Goal: Transaction & Acquisition: Purchase product/service

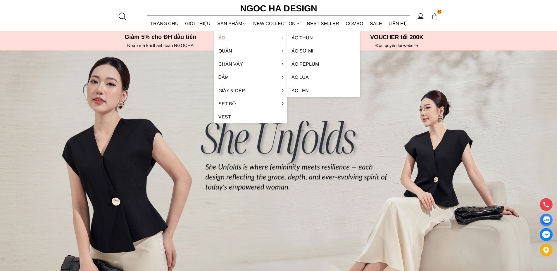
click at [222, 37] on link "Áo" at bounding box center [250, 37] width 73 height 13
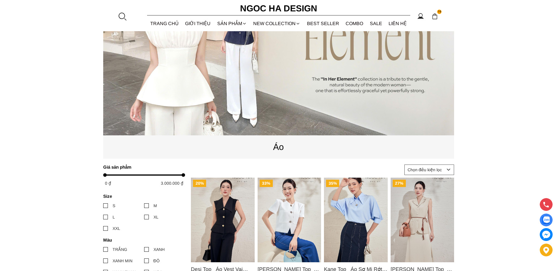
scroll to position [117, 0]
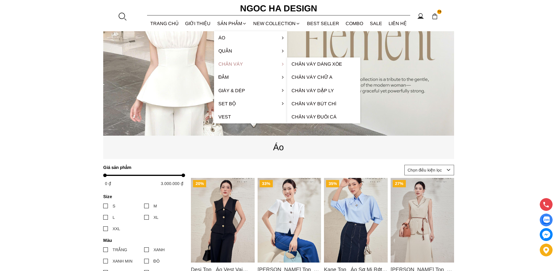
click at [229, 62] on link "Chân váy" at bounding box center [250, 64] width 73 height 13
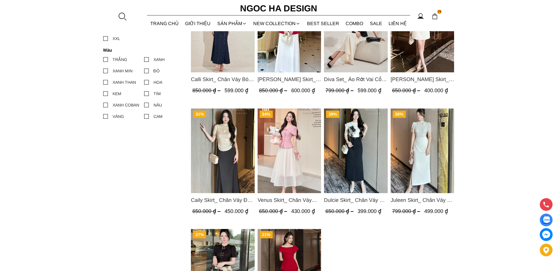
scroll to position [321, 0]
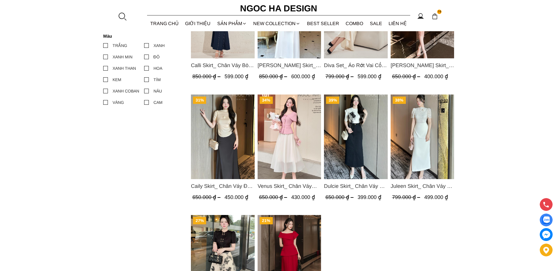
click at [294, 141] on img "Product image - Venus Skirt_ Chân Váy Xòe Màu Kem CV131" at bounding box center [289, 137] width 64 height 85
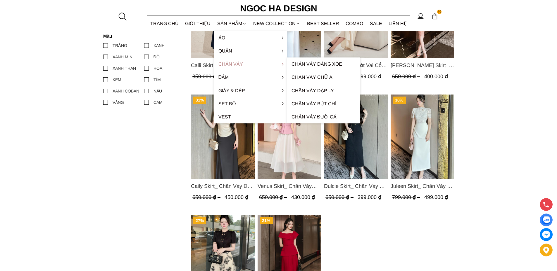
click at [229, 63] on link "Chân váy" at bounding box center [250, 64] width 73 height 13
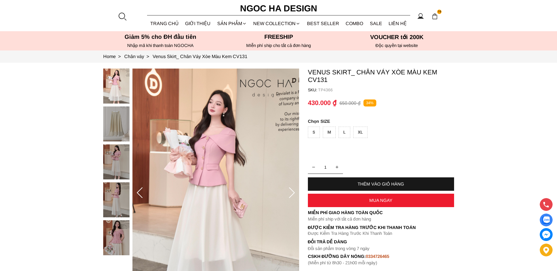
click at [115, 195] on img at bounding box center [116, 200] width 26 height 35
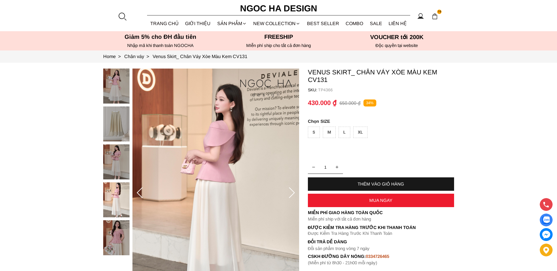
scroll to position [88, 0]
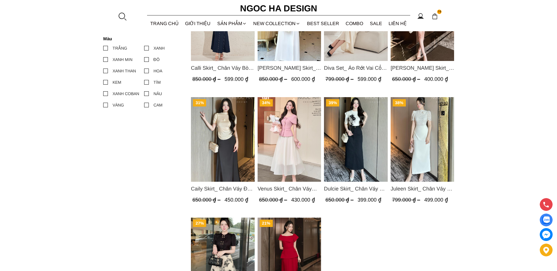
scroll to position [351, 0]
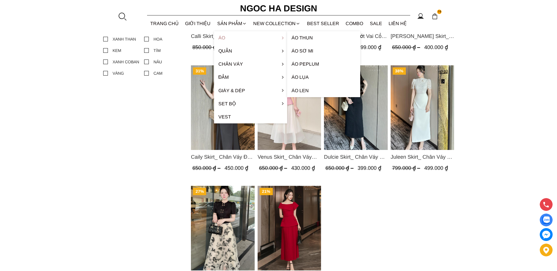
click at [223, 37] on link "Áo" at bounding box center [250, 37] width 73 height 13
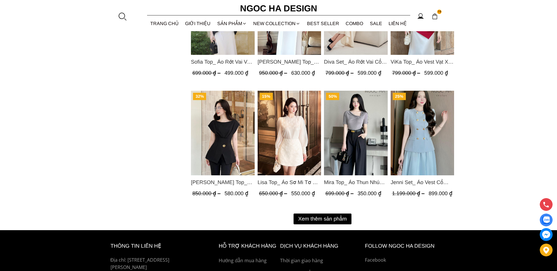
scroll to position [701, 0]
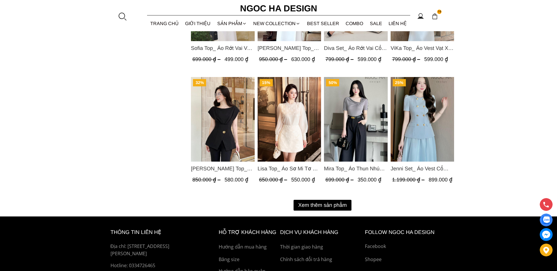
click at [321, 205] on button "Xem thêm sản phẩm" at bounding box center [322, 205] width 58 height 11
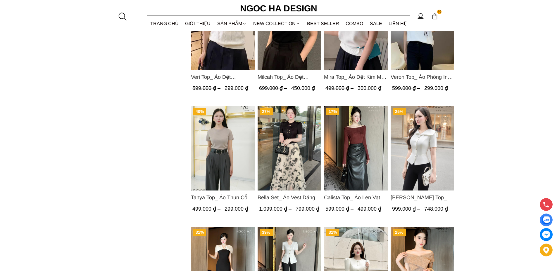
scroll to position [935, 0]
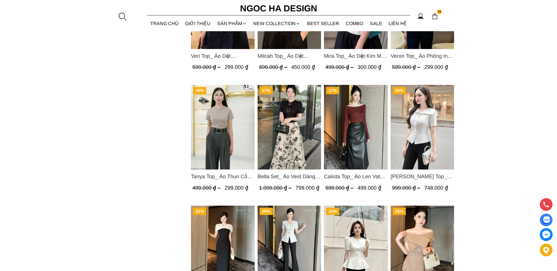
click at [417, 144] on img "Product image - Fiona Top_ Áo Vest Cách Điệu Cổ Ngang Vạt Chéo Tay Cộc Màu Trắn…" at bounding box center [422, 127] width 64 height 85
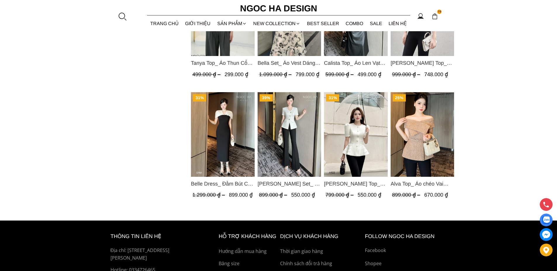
scroll to position [1052, 0]
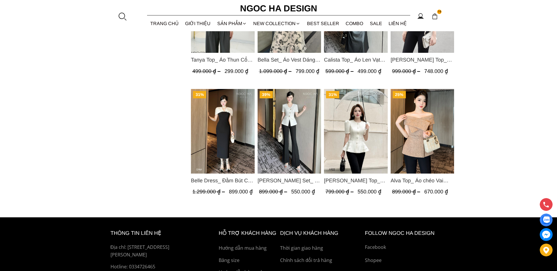
click at [413, 146] on img "Product image - Alva Top_ Áo chéo Vai Kèm Đai Màu Be A822" at bounding box center [422, 131] width 64 height 85
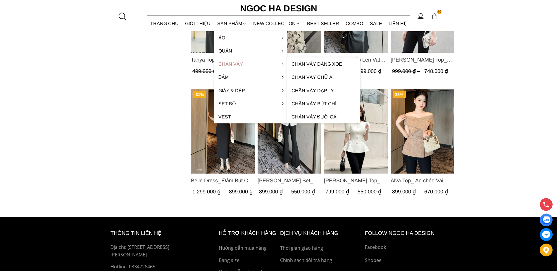
click at [227, 63] on link "Chân váy" at bounding box center [250, 64] width 73 height 13
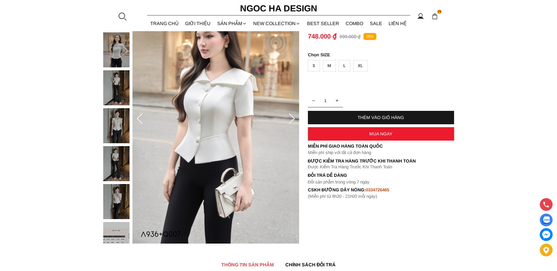
scroll to position [88, 0]
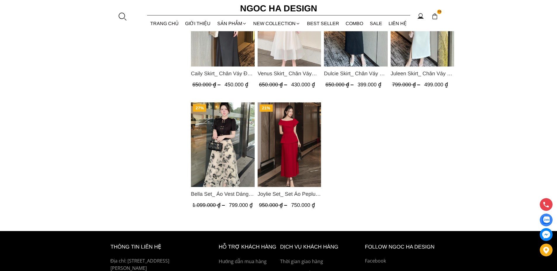
scroll to position [438, 0]
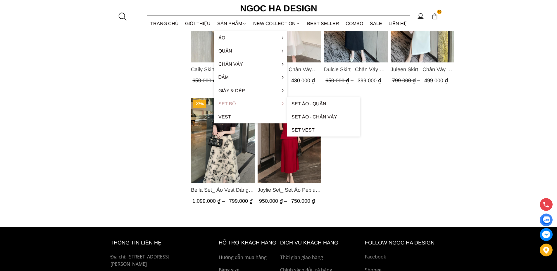
click at [226, 102] on link "Set Bộ" at bounding box center [250, 103] width 73 height 13
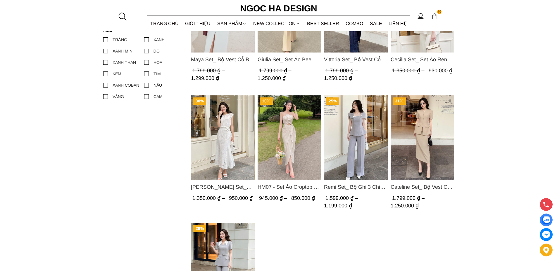
scroll to position [292, 0]
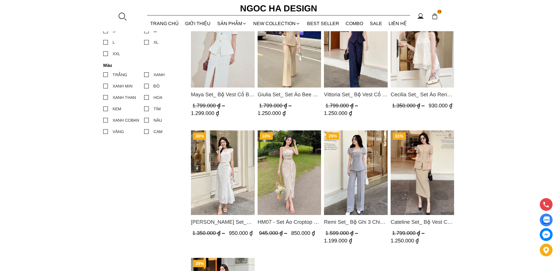
click at [426, 174] on img "Product image - Cateline Set_ Bộ Vest Cổ V Đính Cúc Nhí Chân Váy Bút Chì BJ127" at bounding box center [422, 173] width 64 height 85
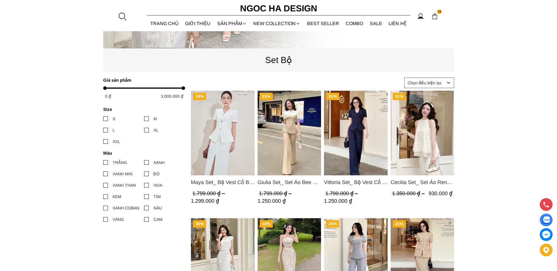
scroll to position [117, 0]
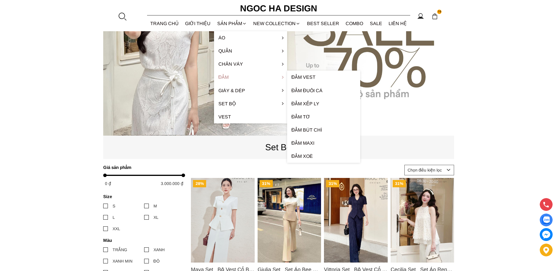
click at [224, 78] on link "Đầm" at bounding box center [250, 77] width 73 height 13
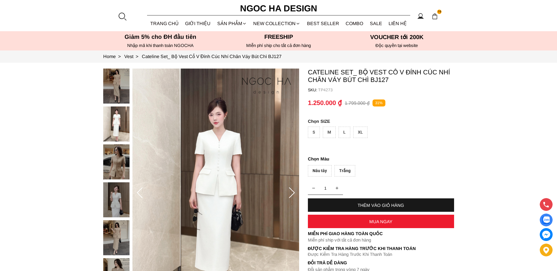
click at [116, 122] on img at bounding box center [116, 124] width 26 height 35
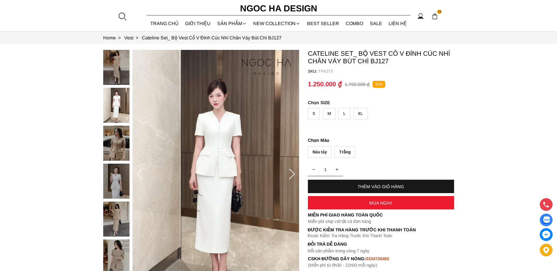
scroll to position [58, 0]
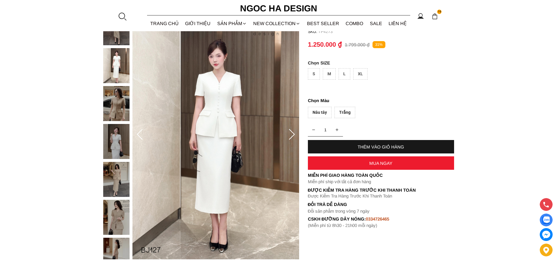
click at [117, 179] on img at bounding box center [116, 179] width 26 height 35
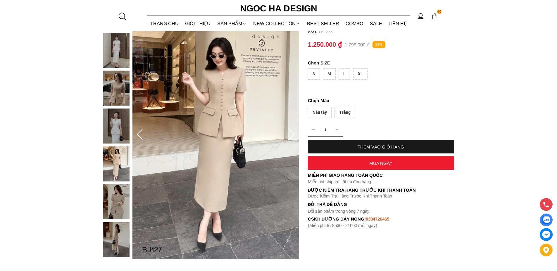
click at [113, 136] on img at bounding box center [116, 126] width 26 height 35
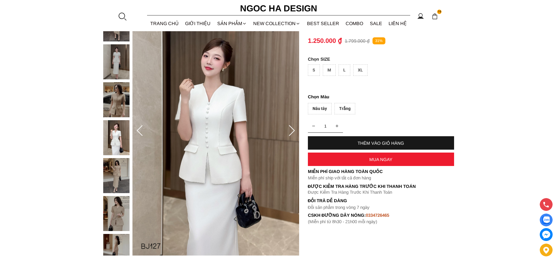
scroll to position [88, 0]
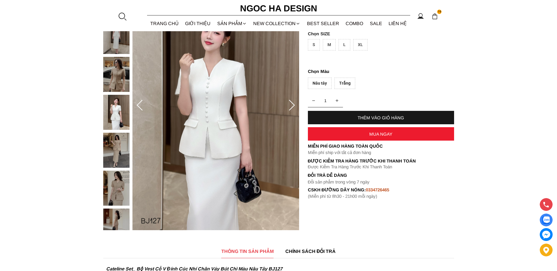
click at [117, 154] on img at bounding box center [116, 150] width 26 height 35
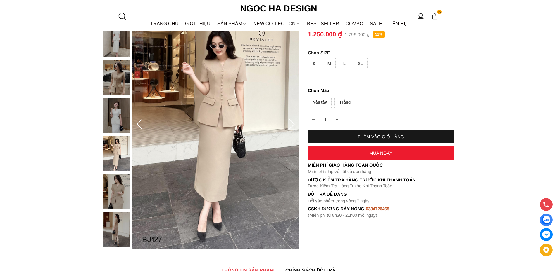
scroll to position [58, 0]
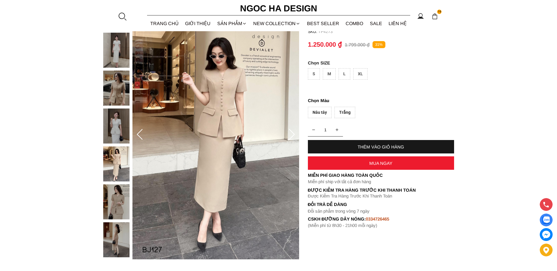
click at [114, 125] on img at bounding box center [116, 126] width 26 height 35
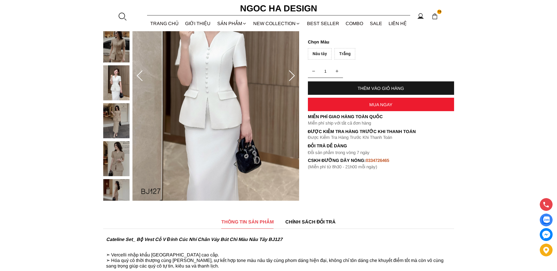
scroll to position [146, 0]
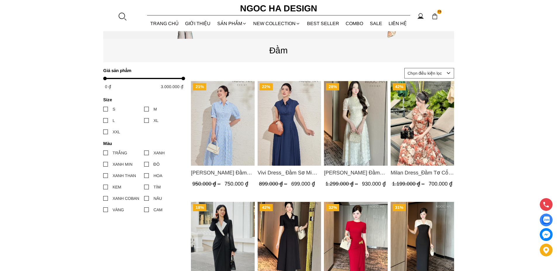
scroll to position [234, 0]
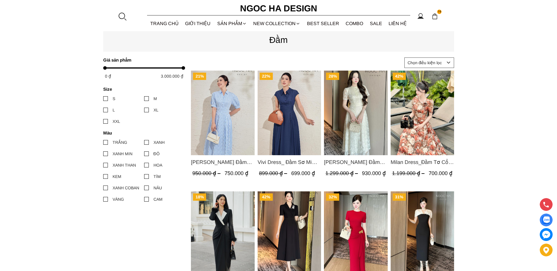
click at [358, 120] on img "Product image - Mia Dress_ Đầm Tơ Dệt Hoa Hồng Màu Kem D989" at bounding box center [356, 113] width 64 height 85
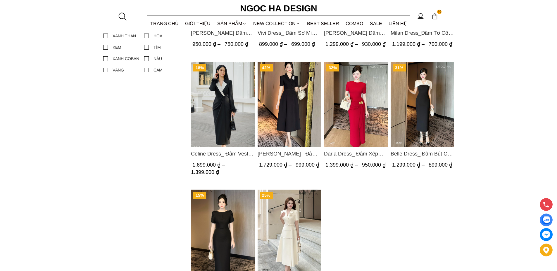
scroll to position [351, 0]
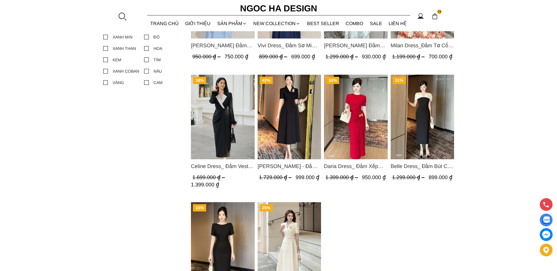
click at [289, 127] on img "Product image - Irene Dress - Đầm Vest Dáng Xòe Kèm Đai D713" at bounding box center [289, 117] width 64 height 85
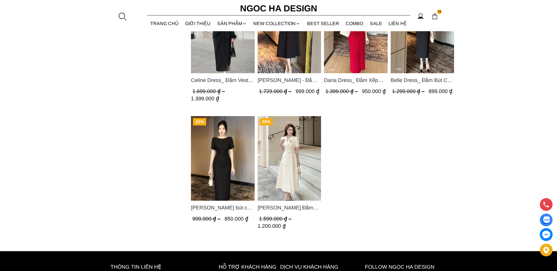
scroll to position [438, 0]
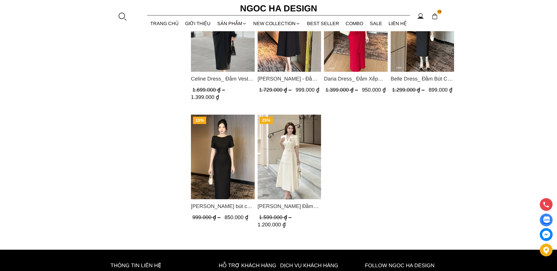
drag, startPoint x: 283, startPoint y: 157, endPoint x: 341, endPoint y: 149, distance: 58.4
click at [341, 149] on div "21% Valerie Dress_ Đầm Sơ Mi Kẻ Sọc Xanh D1001 950.000 ₫ 750.000 ₫ (0.0) 22% Vi…" at bounding box center [322, 53] width 263 height 375
click at [217, 157] on img "Product image - Alice Dress_Đầm bút chì ,tay nụ hồng ,bồng đầu tay màu đen D727" at bounding box center [223, 157] width 64 height 85
click at [292, 154] on img "Product image - Louisa Dress_ Đầm Cổ Vest Cài Hoa Tùng May Gân Nổi Kèm Đai Màu …" at bounding box center [289, 157] width 64 height 85
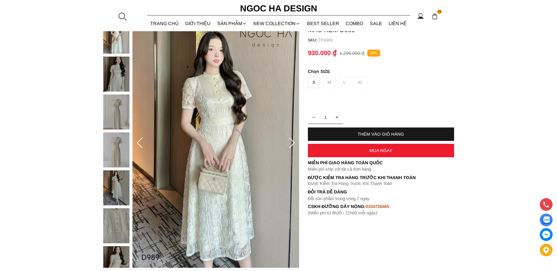
scroll to position [58, 0]
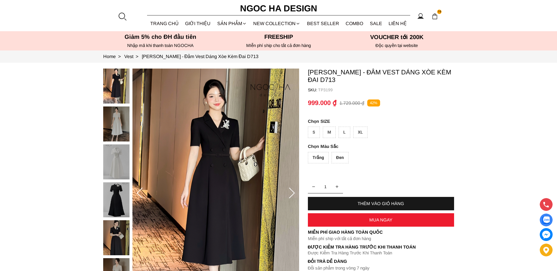
scroll to position [29, 0]
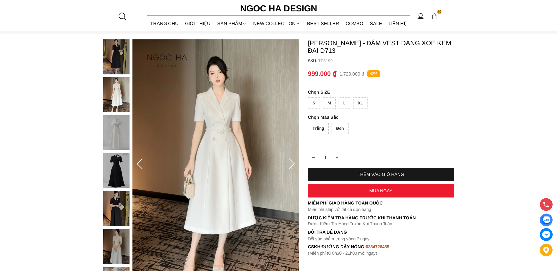
click at [118, 176] on img at bounding box center [116, 170] width 26 height 35
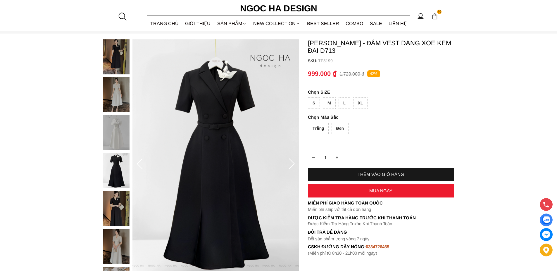
click at [113, 137] on img at bounding box center [116, 132] width 26 height 35
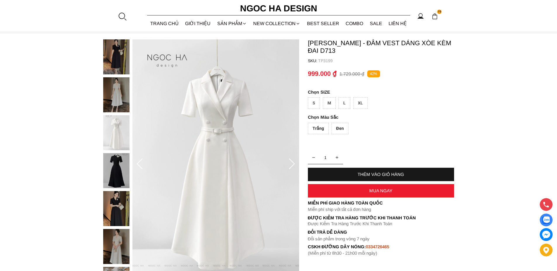
click at [115, 174] on img at bounding box center [116, 170] width 26 height 35
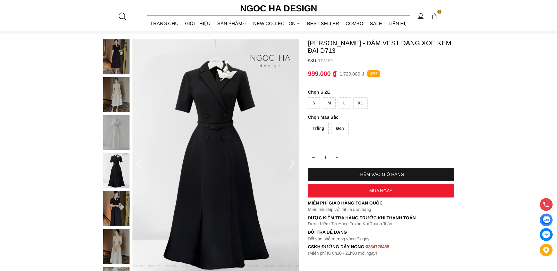
click at [113, 130] on img at bounding box center [116, 132] width 26 height 35
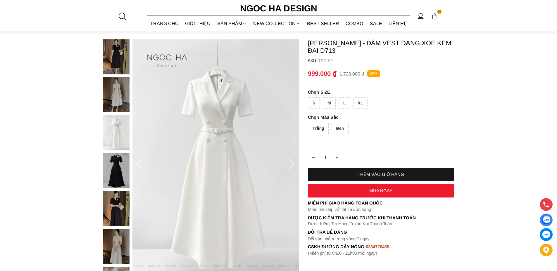
click at [119, 198] on img at bounding box center [116, 208] width 26 height 35
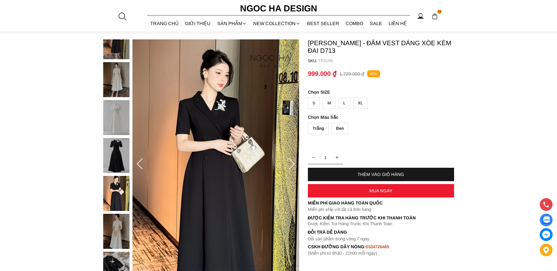
click at [113, 198] on img at bounding box center [116, 193] width 26 height 35
click at [113, 150] on img at bounding box center [116, 155] width 26 height 35
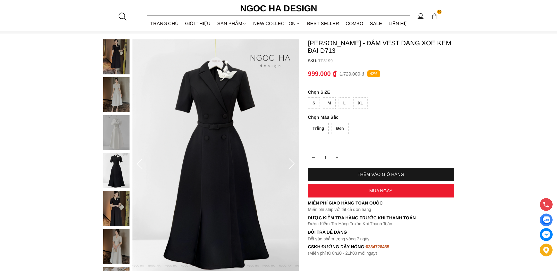
click at [120, 219] on img at bounding box center [116, 208] width 26 height 35
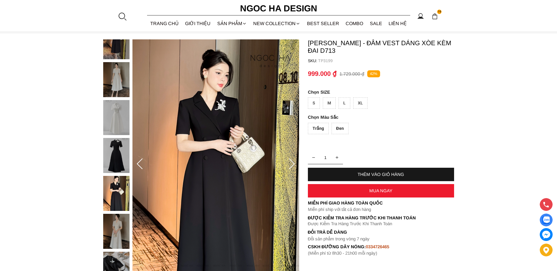
click at [120, 124] on img at bounding box center [116, 117] width 26 height 35
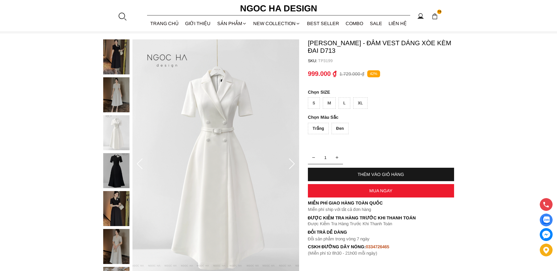
click at [115, 88] on img at bounding box center [116, 94] width 26 height 35
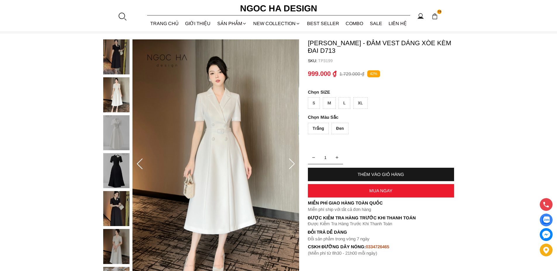
click at [121, 61] on img at bounding box center [116, 56] width 26 height 35
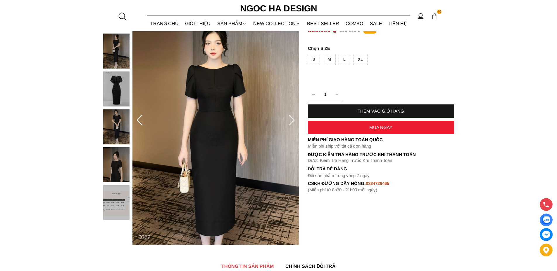
scroll to position [58, 0]
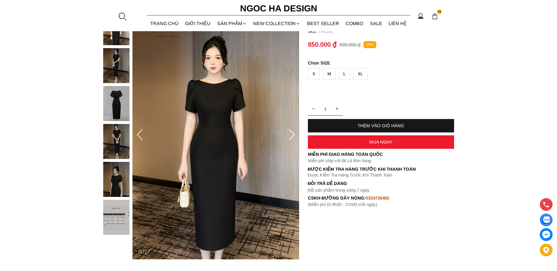
click at [115, 143] on img at bounding box center [116, 141] width 26 height 35
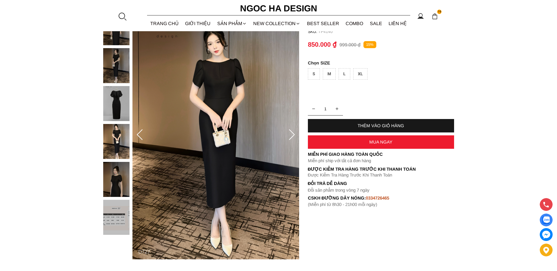
click at [122, 181] on img at bounding box center [116, 179] width 26 height 35
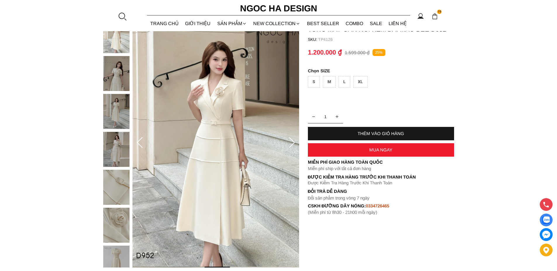
scroll to position [58, 0]
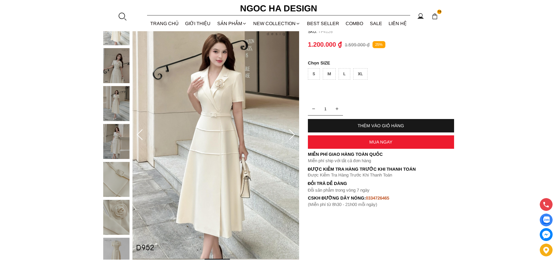
click at [117, 150] on img at bounding box center [116, 141] width 26 height 35
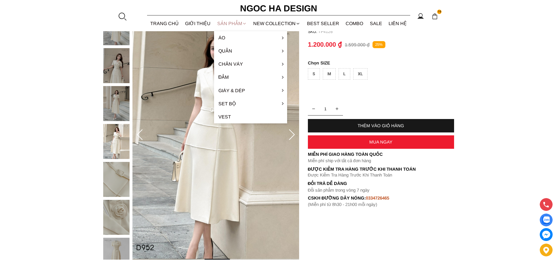
click at [234, 25] on div "SẢN PHẨM" at bounding box center [232, 23] width 36 height 15
click at [225, 117] on link "Vest" at bounding box center [250, 116] width 73 height 13
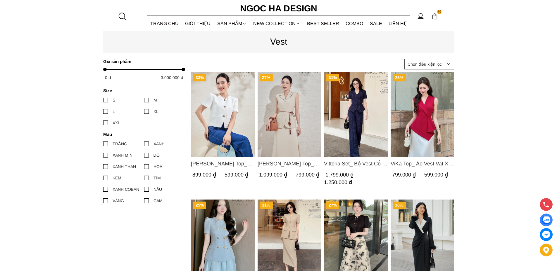
scroll to position [88, 0]
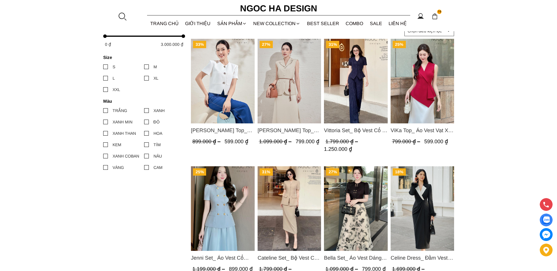
click at [221, 190] on img "Product image - Jenni Set_ Áo Vest Cổ Tròn Đính Cúc, Chân Váy Tơ Màu Xanh A1051…" at bounding box center [223, 209] width 64 height 85
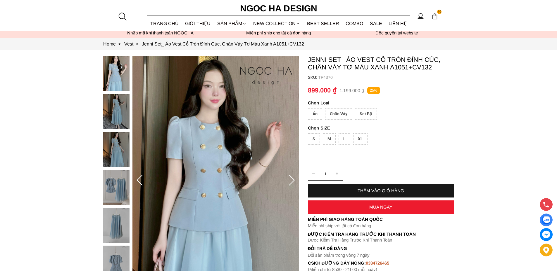
scroll to position [58, 0]
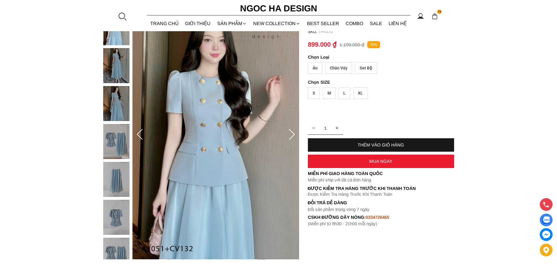
click at [368, 67] on div "Set Bộ" at bounding box center [366, 68] width 22 height 11
click at [332, 68] on div "Chân Váy" at bounding box center [338, 68] width 27 height 11
click at [316, 69] on div "Áo" at bounding box center [315, 68] width 14 height 11
click at [361, 69] on div "Set Bộ" at bounding box center [366, 68] width 22 height 11
click at [316, 68] on div "Áo" at bounding box center [315, 68] width 14 height 11
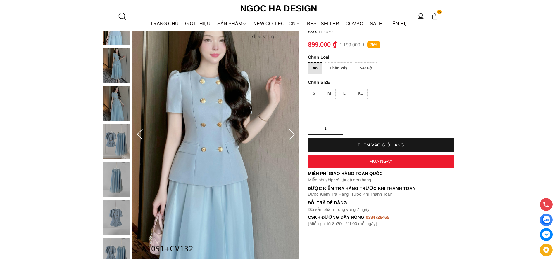
click at [337, 68] on div "Chân Váy" at bounding box center [338, 68] width 27 height 11
click at [111, 180] on img at bounding box center [116, 179] width 26 height 35
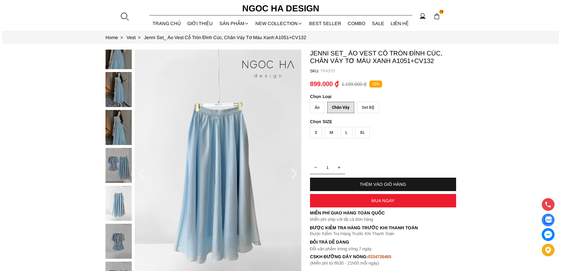
scroll to position [29, 0]
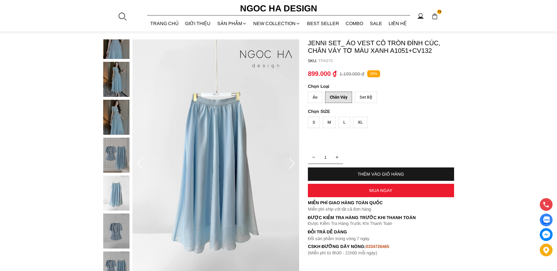
click at [113, 118] on img at bounding box center [116, 117] width 26 height 35
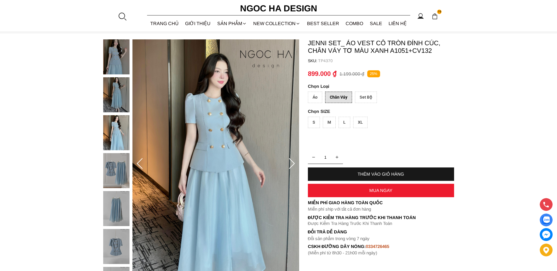
click at [115, 165] on img at bounding box center [116, 170] width 26 height 35
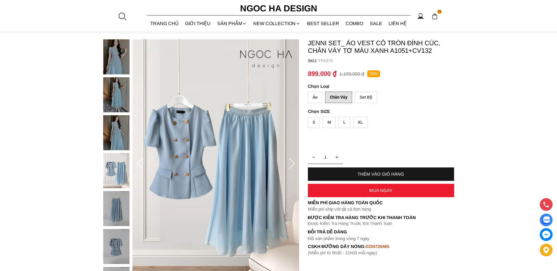
click at [113, 136] on img at bounding box center [116, 132] width 26 height 35
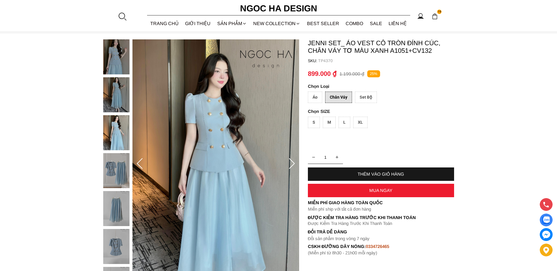
click at [359, 96] on div "Set Bộ" at bounding box center [366, 97] width 22 height 11
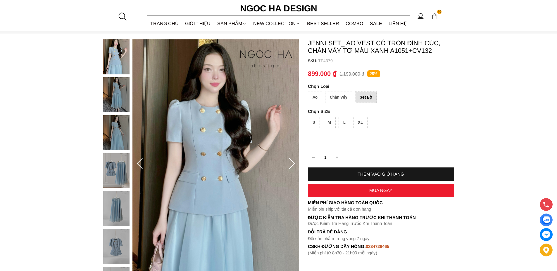
click at [357, 121] on div "XL" at bounding box center [360, 122] width 14 height 11
click at [368, 174] on div "THÊM VÀO GIỎ HÀNG" at bounding box center [381, 174] width 146 height 5
type input "1"
type input "2"
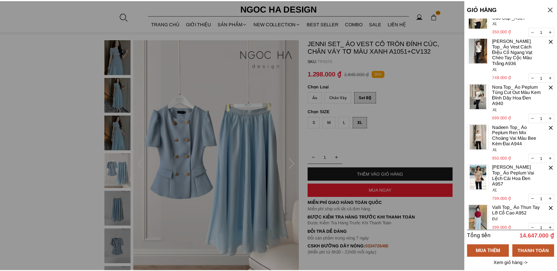
scroll to position [480, 0]
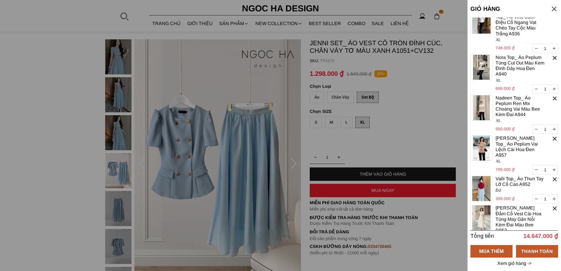
click at [553, 7] on div at bounding box center [554, 9] width 8 height 8
